Goal: Entertainment & Leisure: Consume media (video, audio)

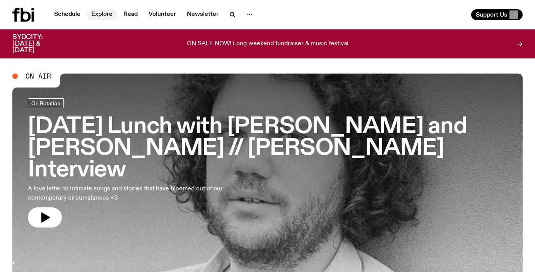
click at [97, 14] on link "Explore" at bounding box center [102, 14] width 31 height 11
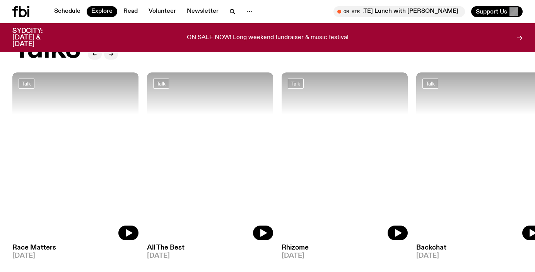
scroll to position [874, 0]
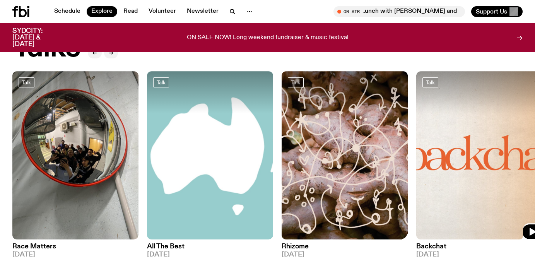
click at [464, 117] on img at bounding box center [479, 155] width 126 height 168
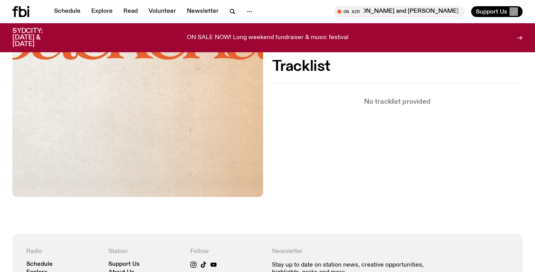
scroll to position [144, 0]
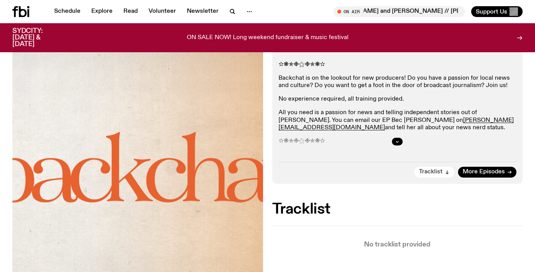
click at [447, 172] on icon "button" at bounding box center [447, 172] width 5 height 5
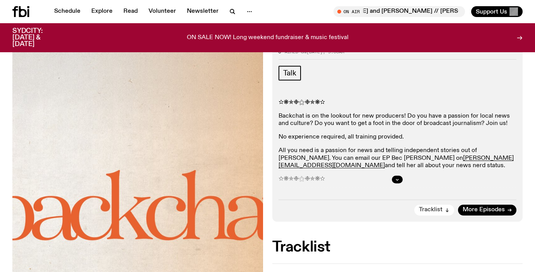
scroll to position [103, 0]
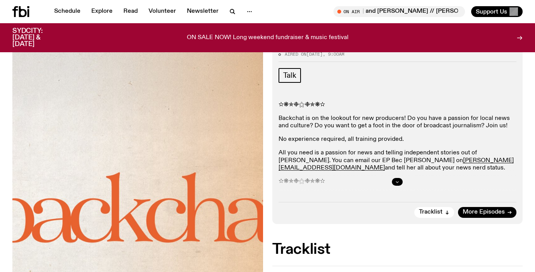
click at [397, 181] on icon "button" at bounding box center [397, 181] width 5 height 5
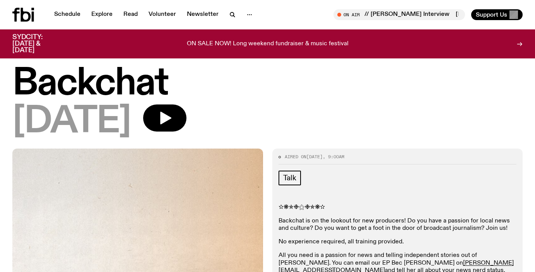
scroll to position [0, 0]
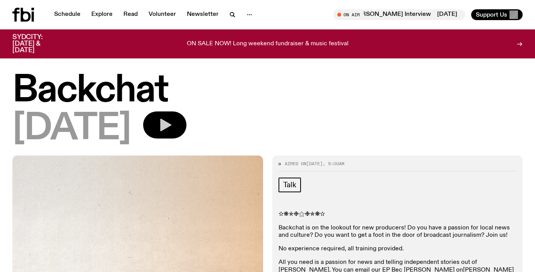
click at [186, 134] on button "button" at bounding box center [164, 124] width 43 height 27
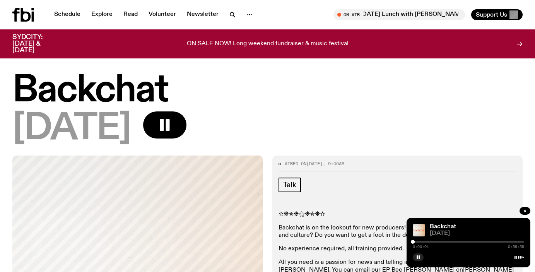
click at [427, 242] on div at bounding box center [468, 242] width 111 height 2
click at [434, 243] on div "0:07:44 0:59:59" at bounding box center [468, 243] width 111 height 9
click at [436, 242] on div at bounding box center [468, 242] width 111 height 2
click at [445, 241] on div at bounding box center [468, 242] width 111 height 2
click at [457, 241] on div at bounding box center [468, 242] width 111 height 2
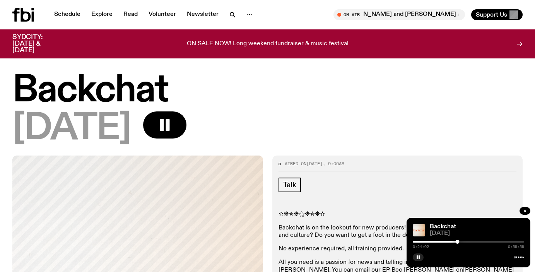
click at [463, 242] on div at bounding box center [468, 242] width 111 height 2
click at [468, 242] on div at bounding box center [468, 242] width 111 height 2
click at [474, 242] on div at bounding box center [468, 242] width 111 height 2
click at [417, 258] on rect "button" at bounding box center [417, 257] width 1 height 4
